Goal: Information Seeking & Learning: Find specific fact

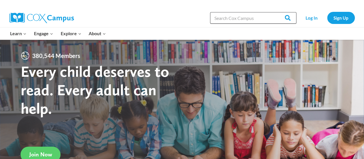
click at [243, 20] on input "Search in [URL][DOMAIN_NAME]" at bounding box center [253, 18] width 86 height 12
type input "data"
click at [274, 12] on input "Search" at bounding box center [285, 18] width 22 height 12
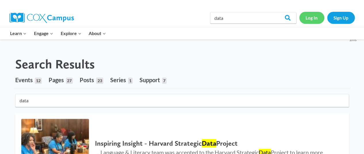
click at [312, 17] on link "Log In" at bounding box center [311, 18] width 25 height 12
